Goal: Register for event/course

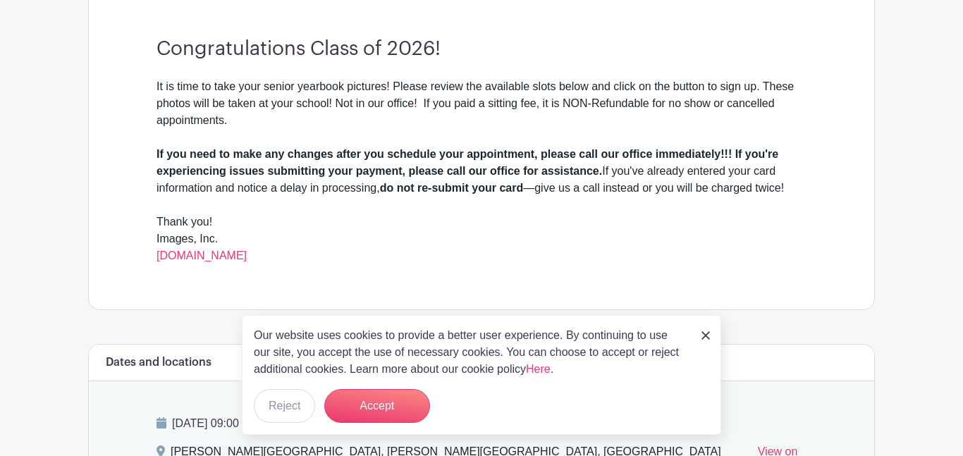
scroll to position [433, 0]
click at [705, 334] on img at bounding box center [706, 335] width 8 height 8
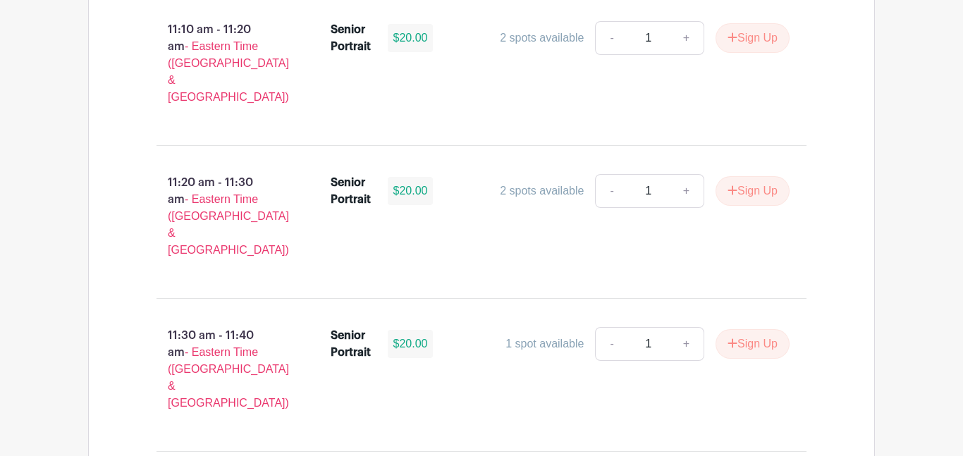
scroll to position [3038, 0]
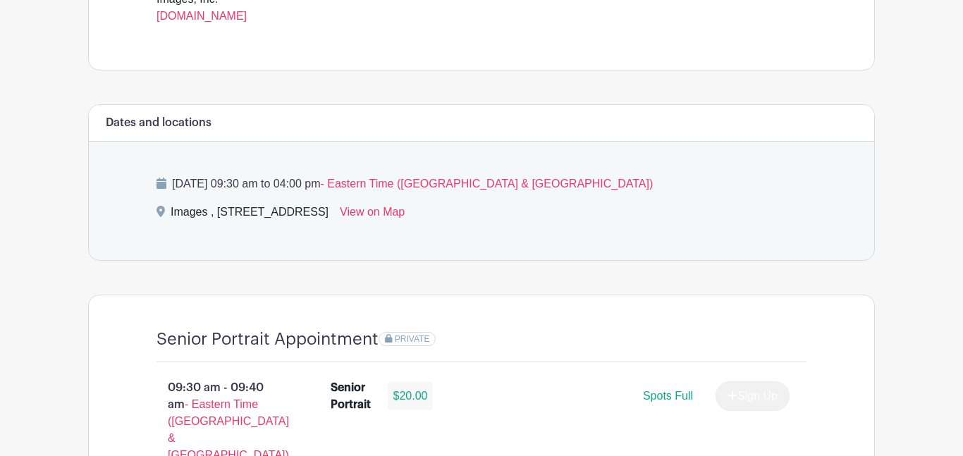
scroll to position [671, 0]
click at [405, 219] on link "View on Map" at bounding box center [372, 216] width 65 height 23
drag, startPoint x: 169, startPoint y: 219, endPoint x: 425, endPoint y: 221, distance: 256.0
click at [425, 221] on div "Images , [STREET_ADDRESS] View on Map" at bounding box center [482, 216] width 650 height 23
copy div "Images , [STREET_ADDRESS]"
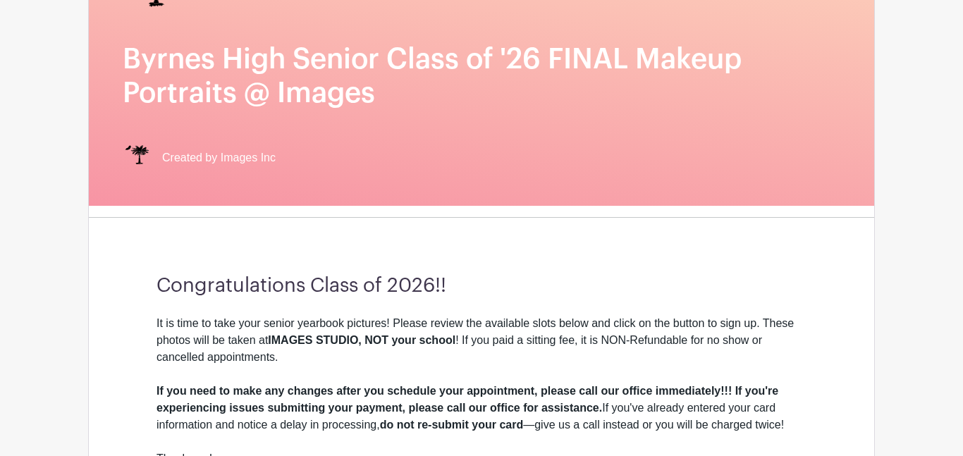
scroll to position [193, 0]
